Goal: Task Accomplishment & Management: Use online tool/utility

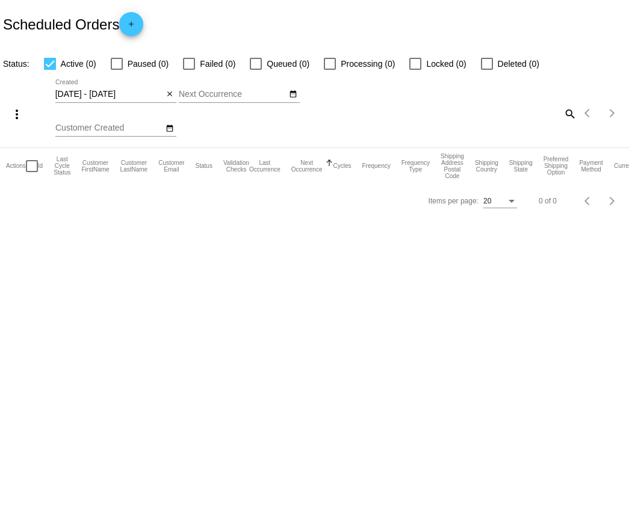
click at [566, 115] on mat-icon "search" at bounding box center [569, 113] width 14 height 19
click at [525, 115] on input "Search" at bounding box center [498, 112] width 157 height 10
paste input "954532"
type input "954532"
drag, startPoint x: 462, startPoint y: 112, endPoint x: 387, endPoint y: 111, distance: 75.3
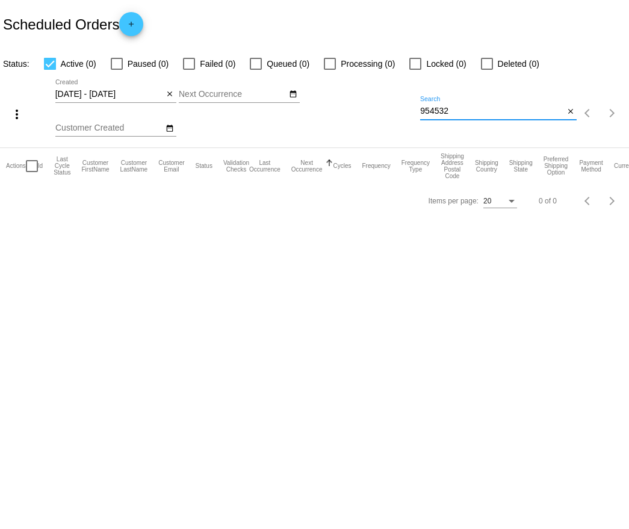
click at [387, 111] on div "more_vert 08/13/2025 - 08/14/2025 Aug Jan Feb Mar Apr Su" at bounding box center [314, 109] width 629 height 76
click at [170, 96] on mat-icon "close" at bounding box center [170, 95] width 8 height 10
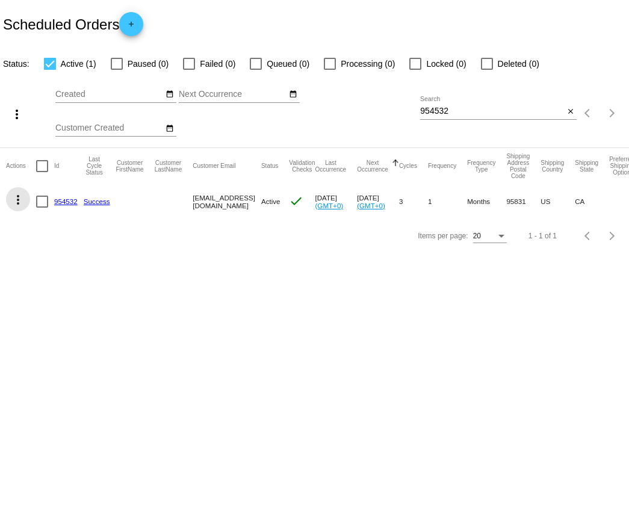
click at [14, 205] on mat-icon "more_vert" at bounding box center [18, 200] width 14 height 14
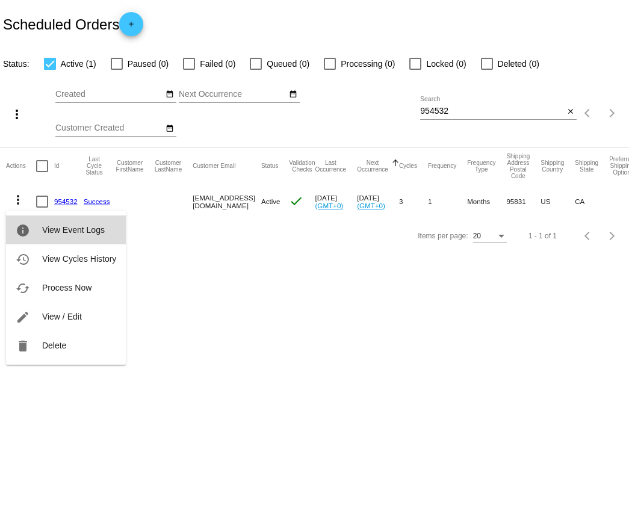
click at [55, 226] on span "View Event Logs" at bounding box center [73, 230] width 63 height 10
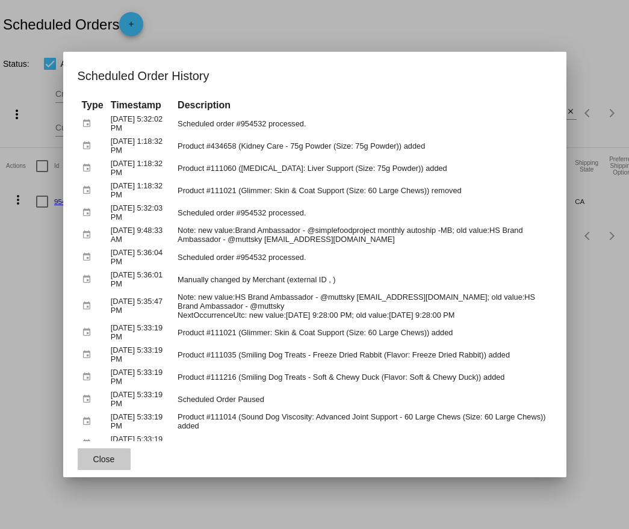
click at [101, 456] on span "Close" at bounding box center [104, 460] width 22 height 10
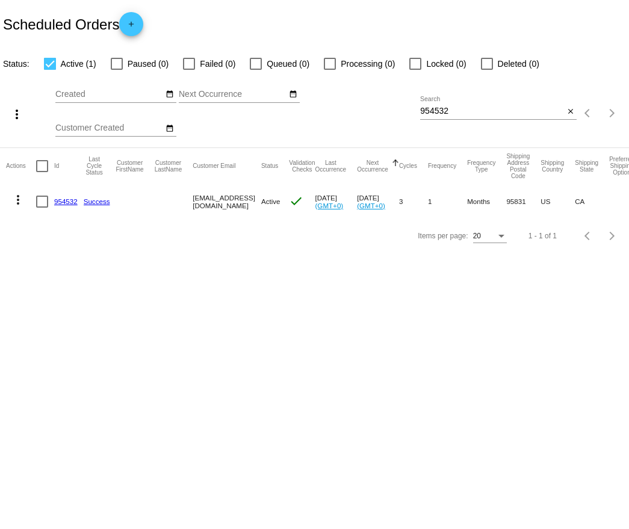
click at [57, 200] on link "954532" at bounding box center [65, 201] width 23 height 8
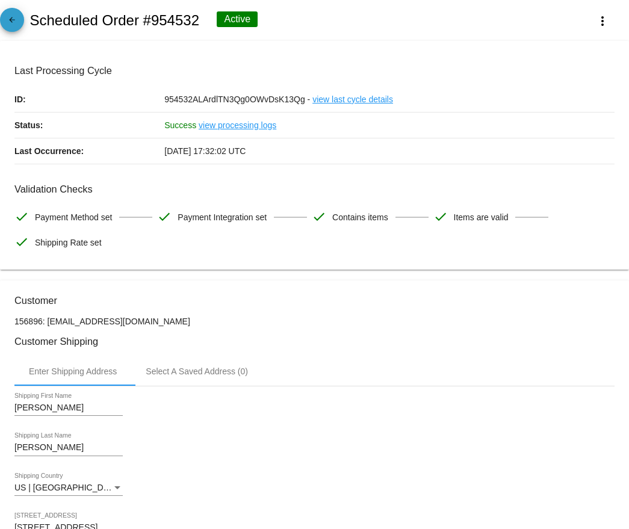
click at [19, 21] on mat-icon "arrow_back" at bounding box center [12, 23] width 14 height 14
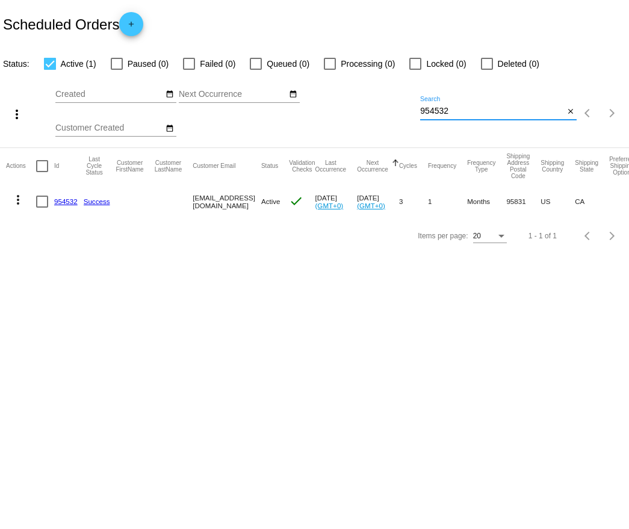
drag, startPoint x: 464, startPoint y: 113, endPoint x: 419, endPoint y: 113, distance: 44.6
click at [419, 113] on div "more_vert Aug Jan Feb Mar Apr 1" at bounding box center [314, 109] width 629 height 76
paste input "1010387"
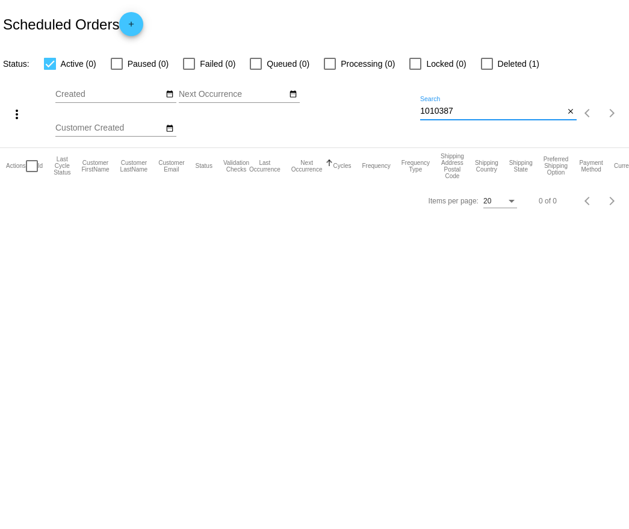
drag, startPoint x: 464, startPoint y: 114, endPoint x: 374, endPoint y: 114, distance: 89.7
click at [374, 114] on div "more_vert Aug Jan Feb Mar Apr 1" at bounding box center [314, 109] width 629 height 76
paste input "2"
type input "1010382"
click at [481, 62] on div at bounding box center [487, 64] width 12 height 12
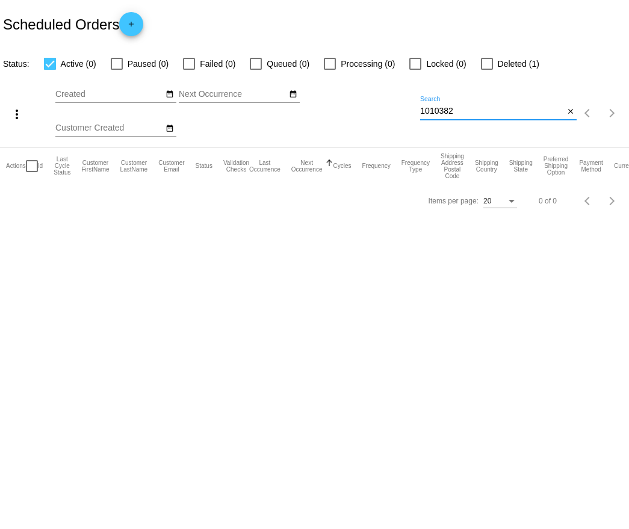
click at [486, 70] on input "Deleted (1)" at bounding box center [486, 70] width 1 height 1
checkbox input "true"
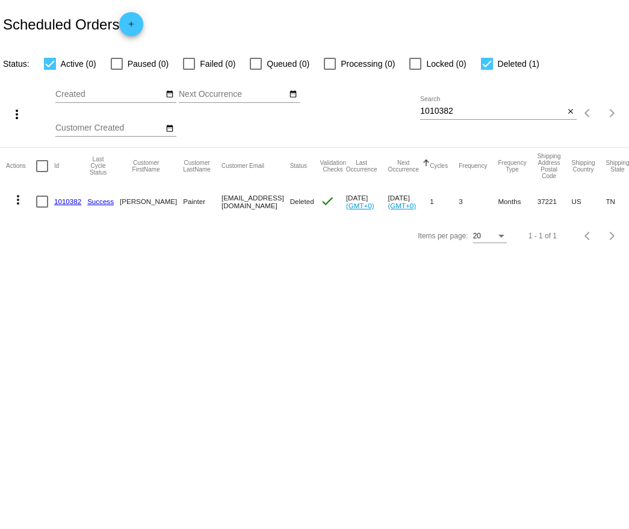
click at [329, 62] on div at bounding box center [330, 64] width 12 height 12
click at [329, 70] on input "Processing (0)" at bounding box center [329, 70] width 1 height 1
checkbox input "true"
click at [185, 65] on div at bounding box center [189, 64] width 12 height 12
click at [188, 70] on input "Failed (0)" at bounding box center [188, 70] width 1 height 1
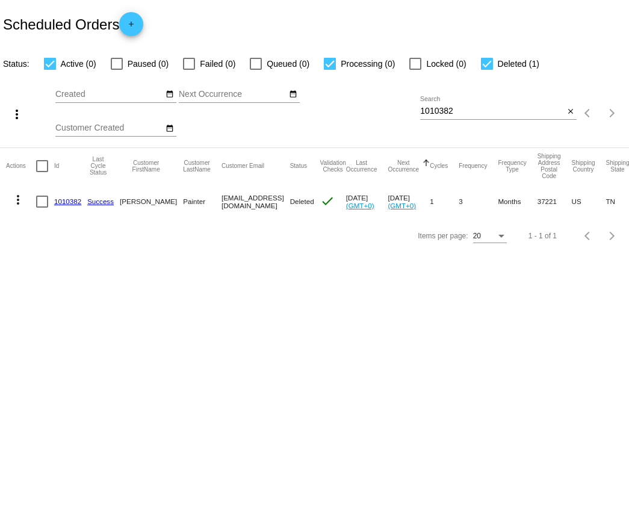
checkbox input "true"
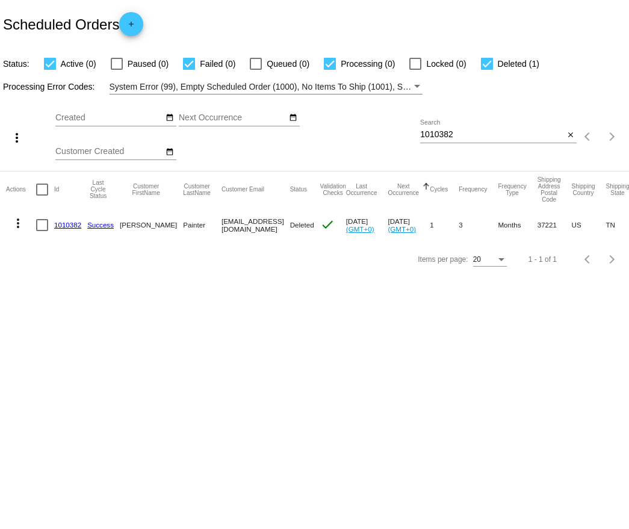
click at [116, 62] on div at bounding box center [117, 64] width 12 height 12
click at [116, 70] on input "Paused (0)" at bounding box center [116, 70] width 1 height 1
checkbox input "true"
click at [64, 226] on link "1010382" at bounding box center [67, 225] width 27 height 8
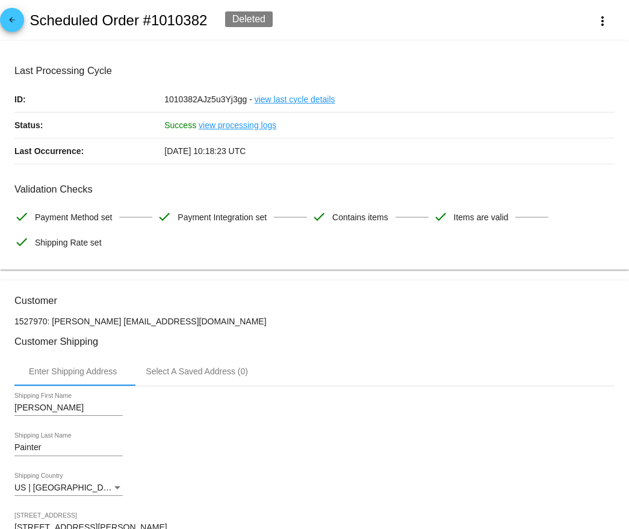
click at [17, 28] on mat-icon "arrow_back" at bounding box center [12, 23] width 14 height 14
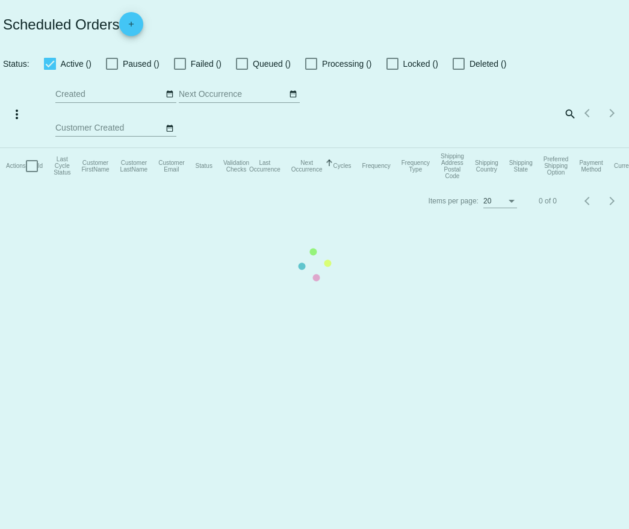
checkbox input "true"
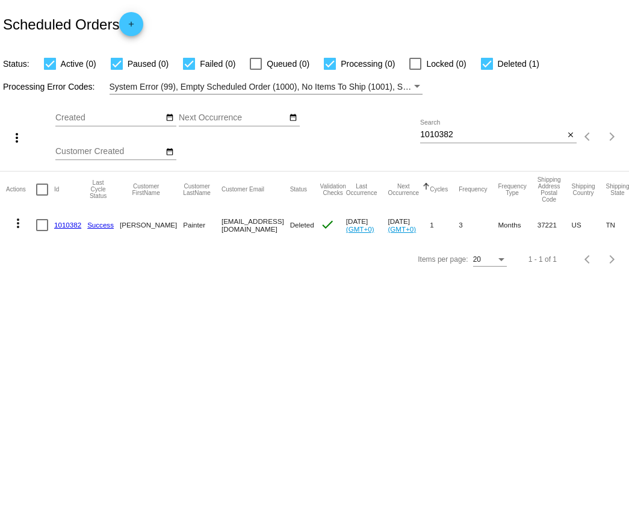
click at [15, 222] on mat-icon "more_vert" at bounding box center [18, 223] width 14 height 14
click at [65, 224] on div "info View Event Logs history View Cycles History edit View / Edit" at bounding box center [66, 270] width 120 height 119
click at [65, 225] on div "info View Event Logs history View Cycles History edit View / Edit" at bounding box center [66, 270] width 120 height 119
click at [202, 305] on div at bounding box center [314, 264] width 629 height 529
click at [72, 226] on link "1010382" at bounding box center [67, 225] width 27 height 8
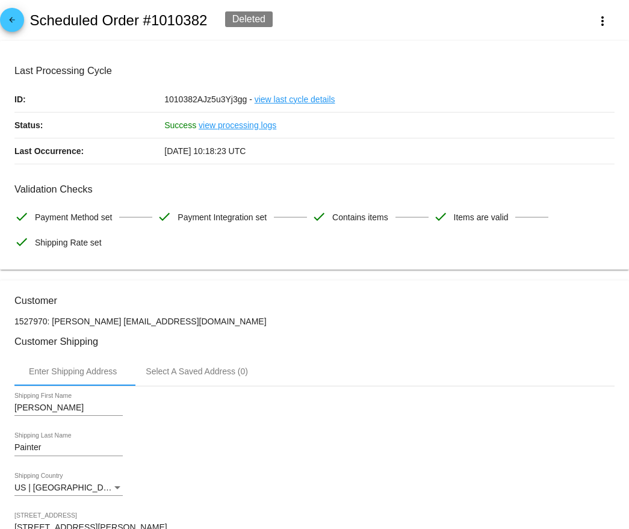
click at [13, 19] on mat-icon "arrow_back" at bounding box center [12, 23] width 14 height 14
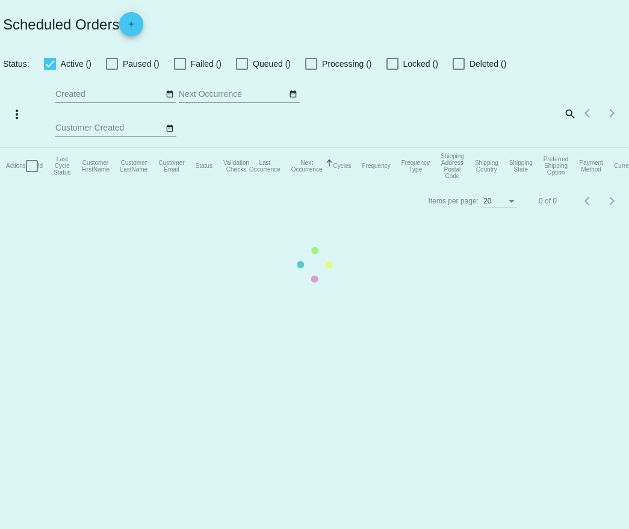
checkbox input "true"
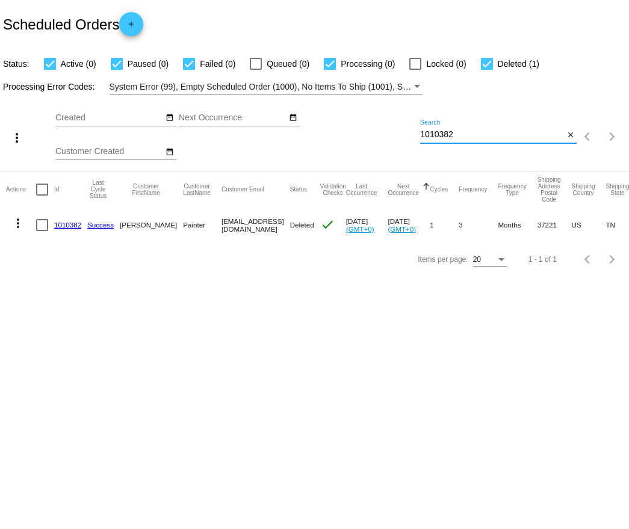
drag, startPoint x: 459, startPoint y: 139, endPoint x: 405, endPoint y: 138, distance: 54.2
click at [405, 138] on div "more_vert Aug Jan Feb Mar Apr 1" at bounding box center [314, 133] width 629 height 76
paste input "405429"
type input "405429"
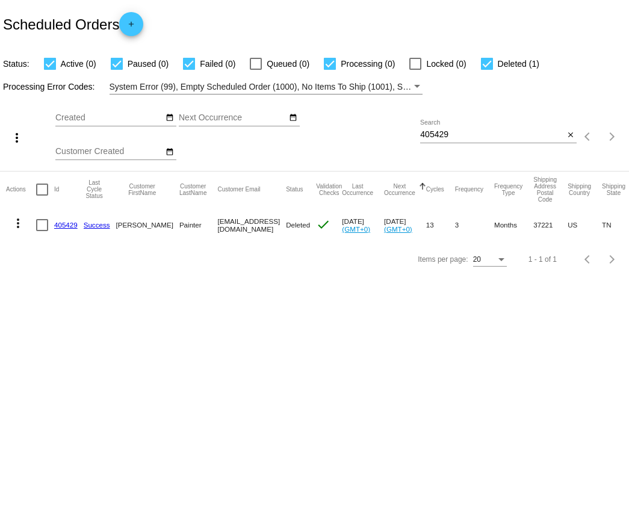
click at [62, 226] on link "405429" at bounding box center [65, 225] width 23 height 8
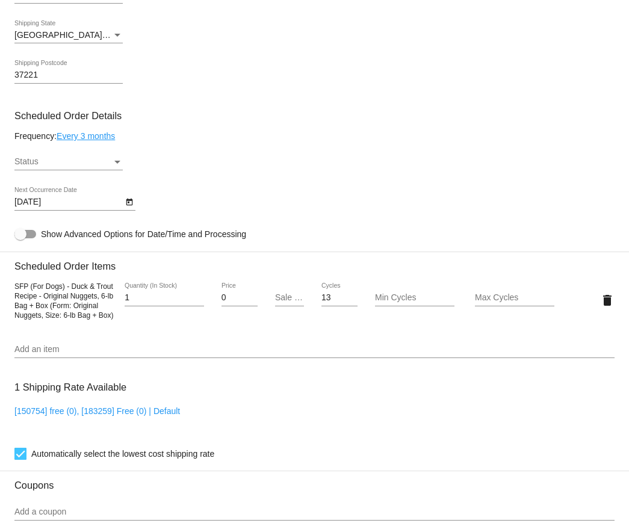
scroll to position [642, 0]
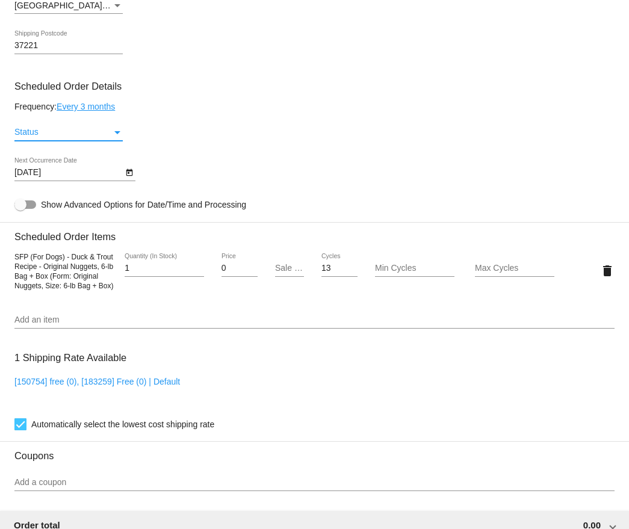
click at [111, 137] on div "Status" at bounding box center [63, 133] width 98 height 10
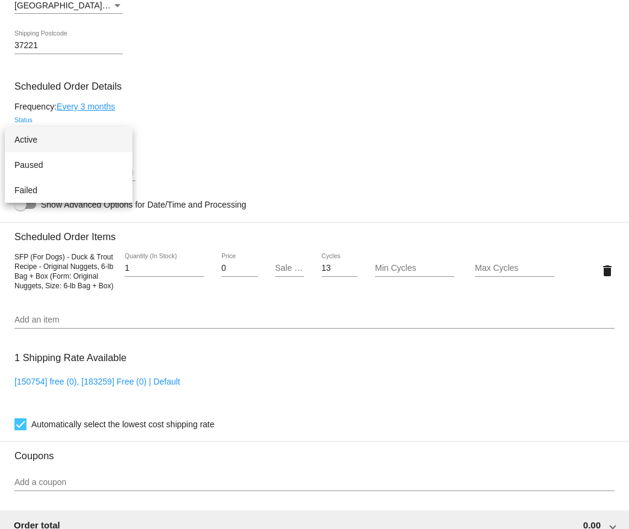
click at [87, 134] on span "Active" at bounding box center [68, 139] width 108 height 25
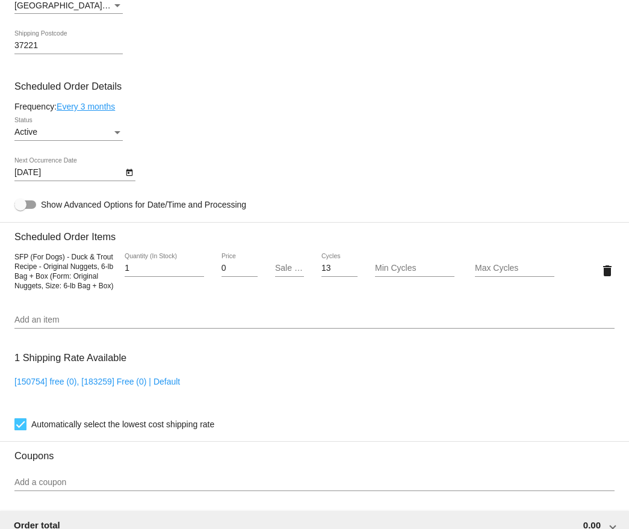
click at [151, 171] on div "11/14/2025 Next Occurrence Date" at bounding box center [314, 175] width 600 height 34
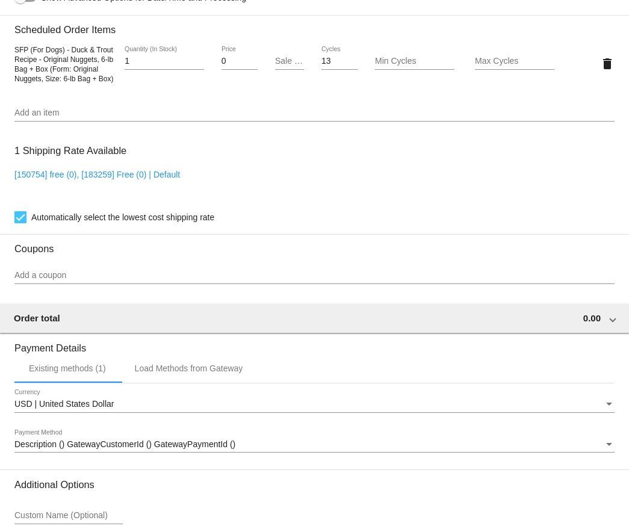
scroll to position [972, 0]
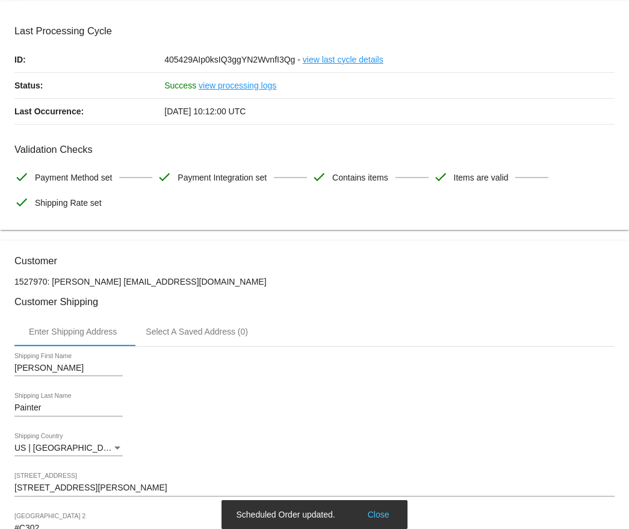
scroll to position [0, 0]
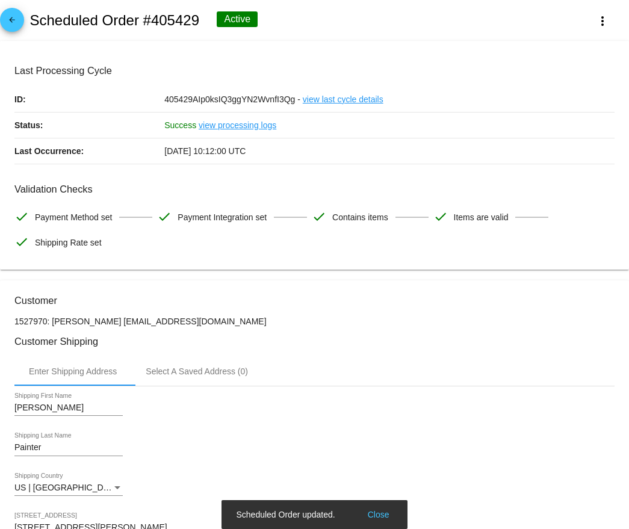
click at [14, 26] on mat-icon "arrow_back" at bounding box center [12, 23] width 14 height 14
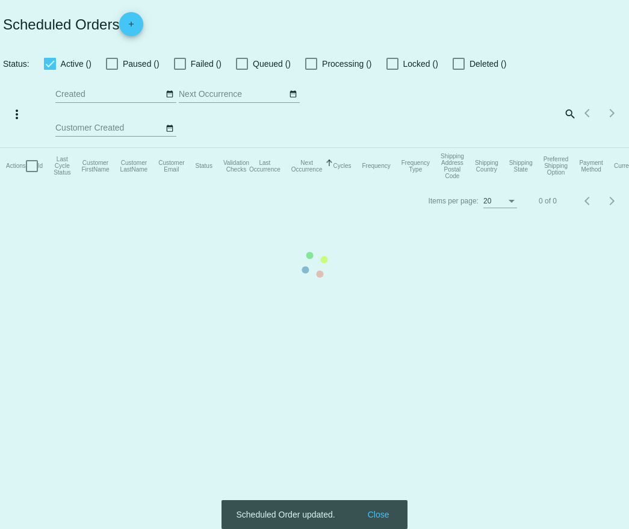
checkbox input "true"
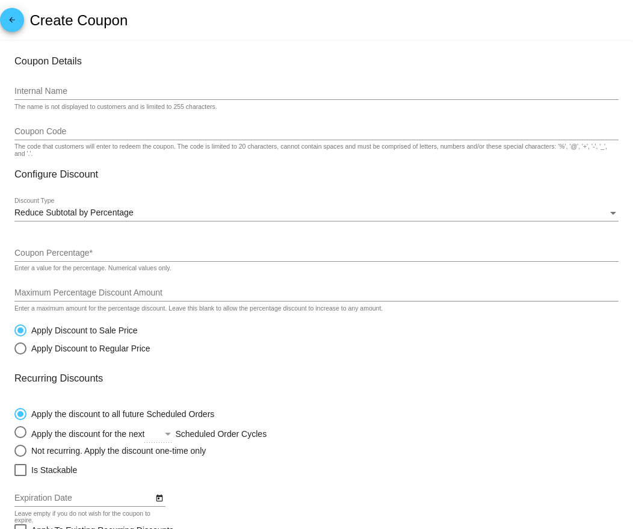
scroll to position [34, 0]
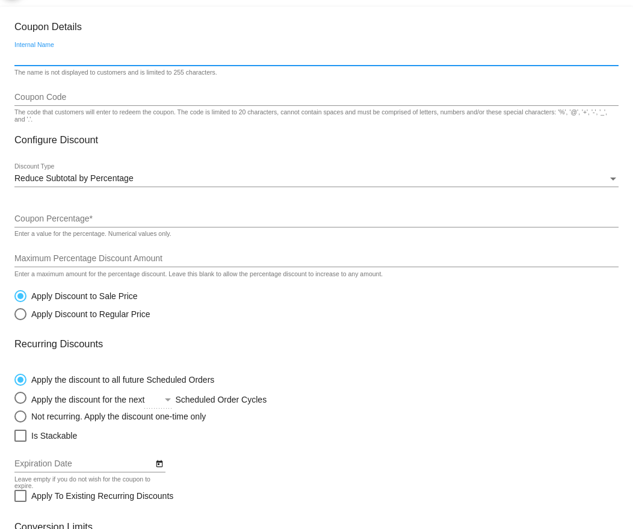
click at [205, 60] on input "Internal Name" at bounding box center [316, 57] width 604 height 10
paste input "GCCR"
type input "GCCR"
click at [164, 93] on input "Coupon Code" at bounding box center [316, 98] width 604 height 10
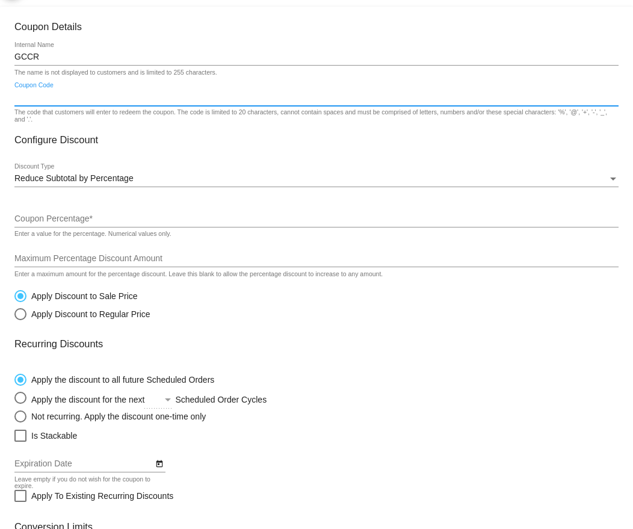
paste input "GCCR"
type input "GCCR"
click at [105, 222] on input "Coupon Percentage *" at bounding box center [316, 219] width 604 height 10
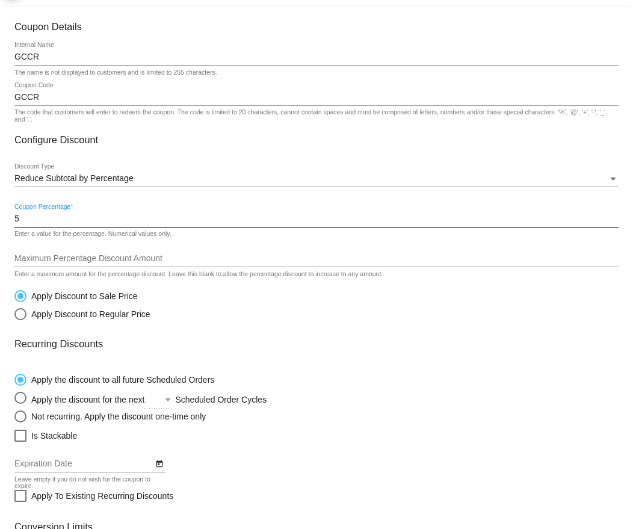
type input "5"
click at [94, 263] on input "Maximum Percentage Discount Amount" at bounding box center [316, 259] width 604 height 10
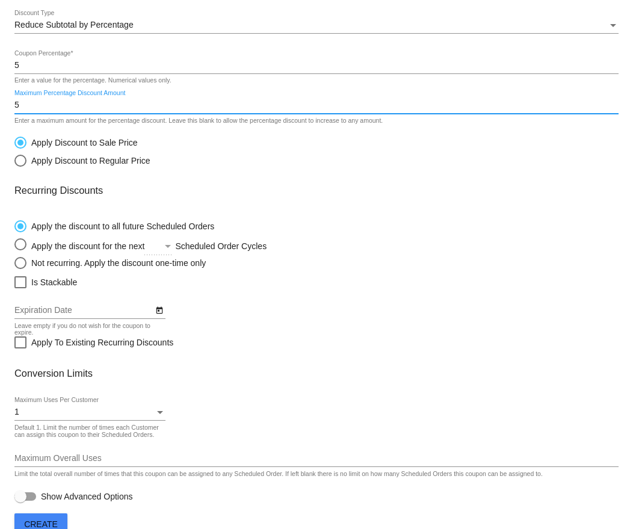
scroll to position [213, 0]
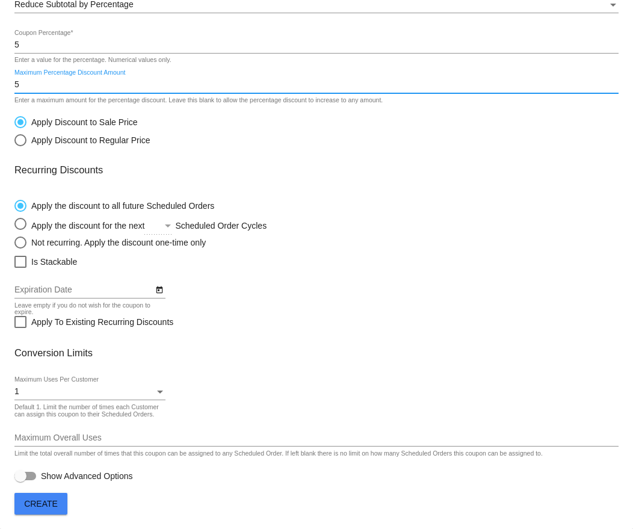
type input "5"
click at [72, 387] on div "1" at bounding box center [84, 392] width 140 height 10
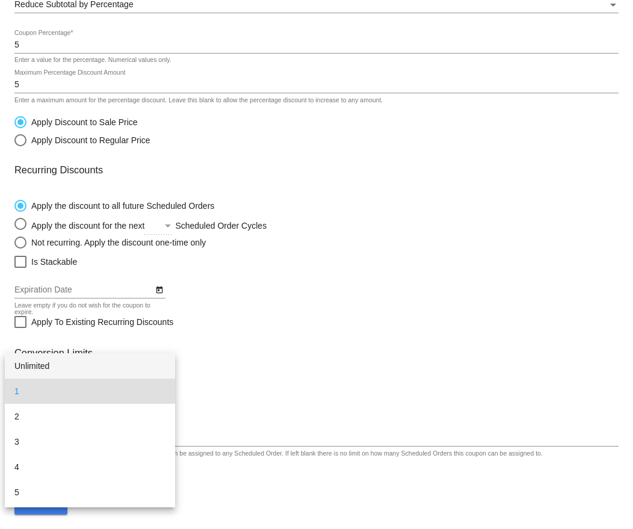
click at [75, 364] on span "Unlimited" at bounding box center [89, 365] width 151 height 25
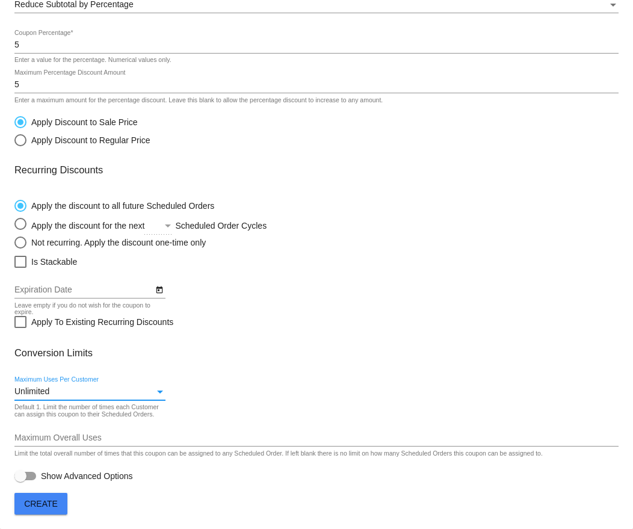
click at [50, 503] on span "Create" at bounding box center [41, 504] width 34 height 10
